Goal: Information Seeking & Learning: Learn about a topic

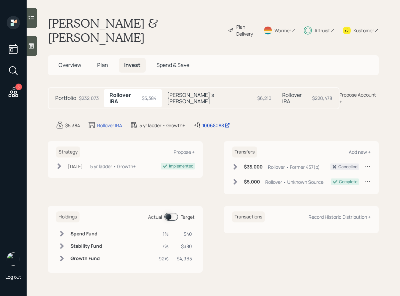
click at [172, 213] on span at bounding box center [172, 217] width 14 height 8
click at [200, 92] on h5 "[PERSON_NAME]'s [PERSON_NAME]" at bounding box center [211, 98] width 88 height 13
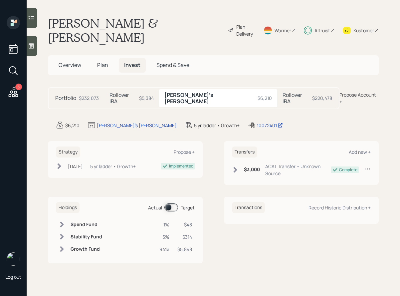
click at [283, 92] on h5 "Rollover IRA" at bounding box center [296, 98] width 27 height 13
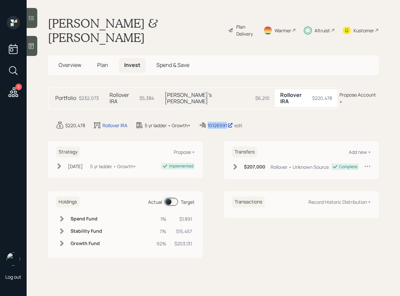
drag, startPoint x: 247, startPoint y: 103, endPoint x: 209, endPoint y: 106, distance: 38.5
click at [209, 121] on div "$220,478 Rollover IRA 5 yr ladder • Growth+ 10126591 edit" at bounding box center [217, 125] width 323 height 8
copy div "10126591"
click at [180, 92] on h5 "[PERSON_NAME]'s [PERSON_NAME]" at bounding box center [209, 98] width 88 height 13
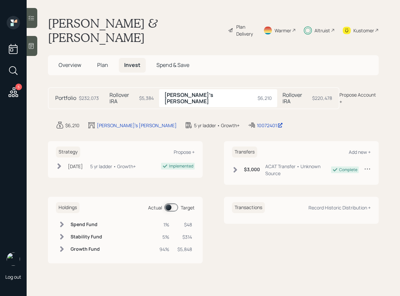
click at [134, 92] on h5 "Rollover IRA" at bounding box center [123, 98] width 27 height 13
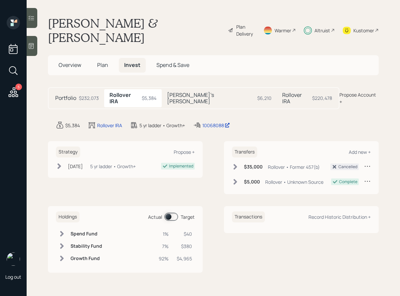
click at [168, 213] on span at bounding box center [172, 217] width 14 height 8
click at [228, 26] on icon at bounding box center [231, 30] width 6 height 8
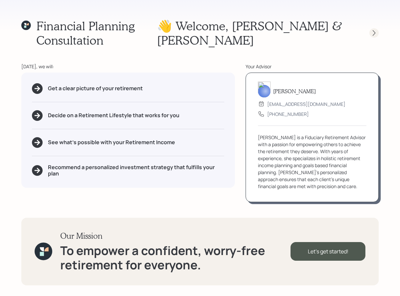
click at [370, 34] on div at bounding box center [374, 32] width 9 height 9
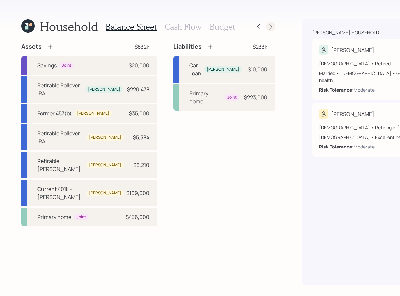
click at [267, 28] on icon at bounding box center [270, 26] width 7 height 7
